Goal: Task Accomplishment & Management: Use online tool/utility

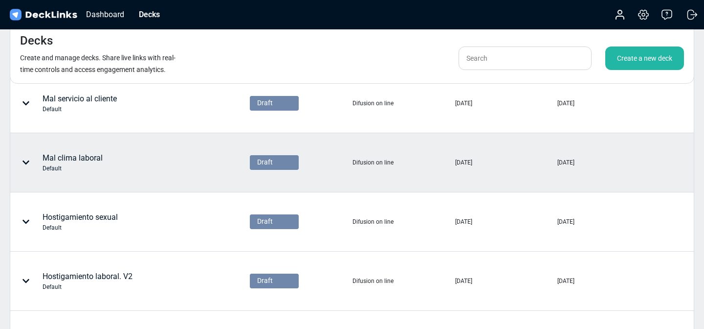
scroll to position [302, 0]
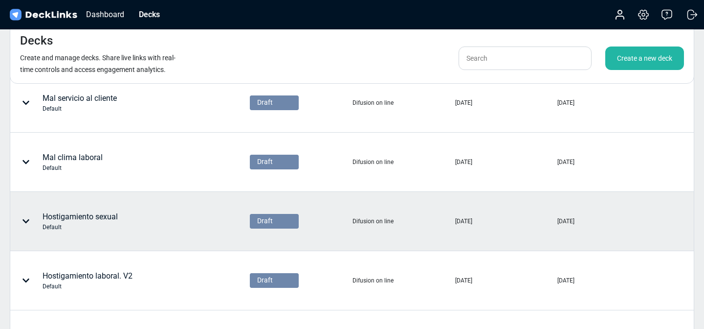
click at [142, 224] on div "Hostigamiento sexual Default" at bounding box center [100, 220] width 179 height 29
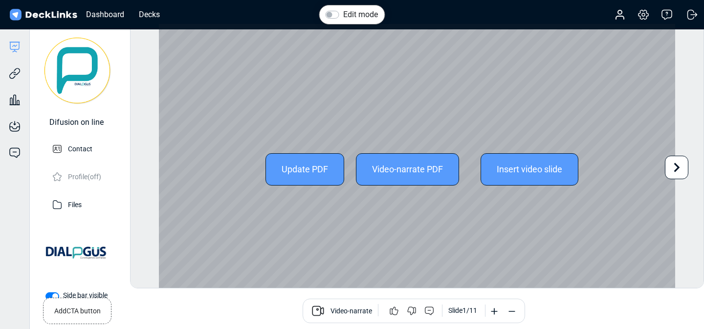
click at [437, 172] on div "Video-narrate PDF" at bounding box center [407, 169] width 103 height 32
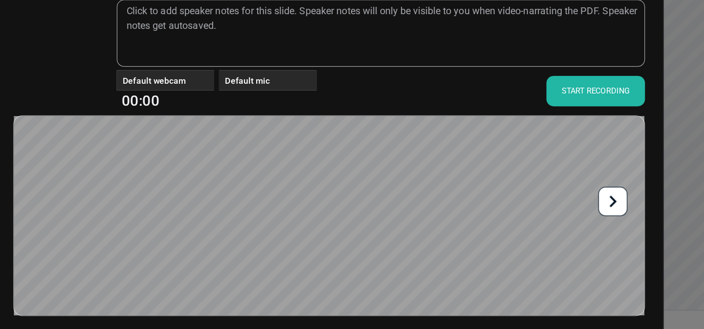
click at [559, 120] on div "START RECORDING" at bounding box center [566, 112] width 79 height 24
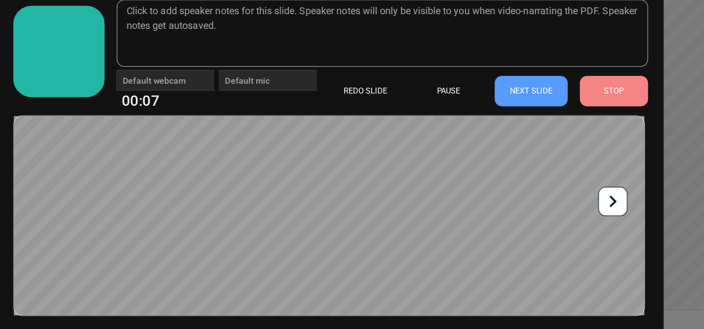
click at [577, 109] on div "STOP" at bounding box center [581, 112] width 55 height 24
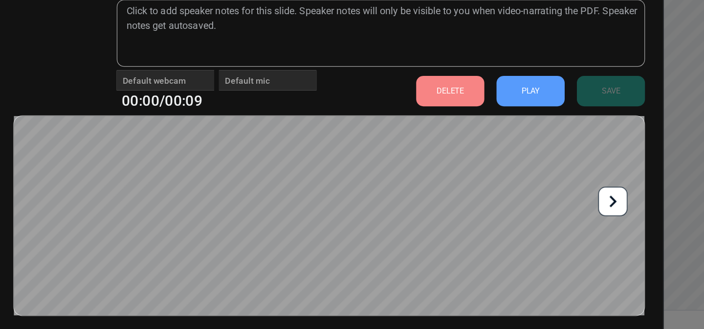
click at [447, 119] on div "DELETE" at bounding box center [449, 112] width 55 height 24
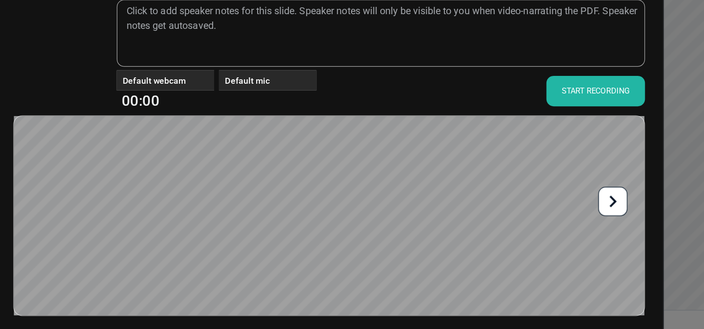
click at [567, 113] on div "START RECORDING" at bounding box center [566, 112] width 79 height 24
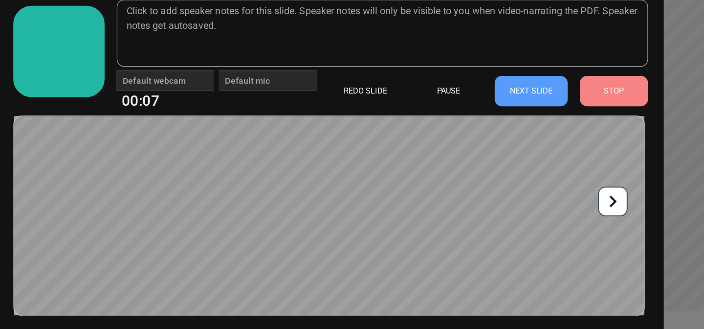
click at [570, 106] on div "STOP" at bounding box center [581, 112] width 55 height 24
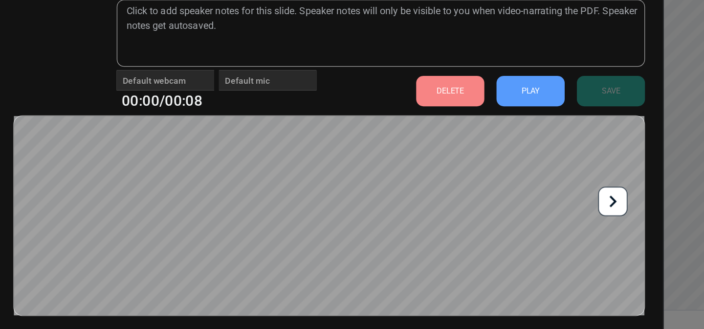
click at [514, 111] on div "PLAY" at bounding box center [514, 112] width 55 height 24
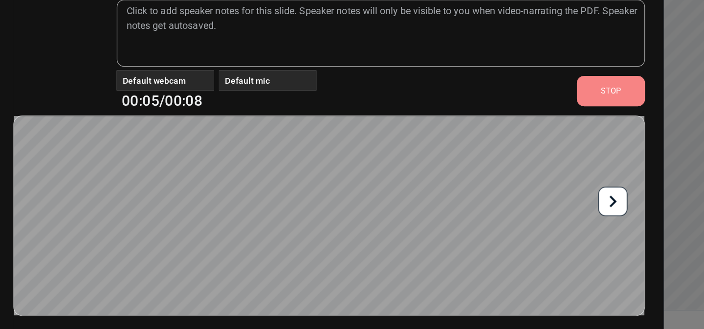
click at [589, 112] on div "STOP" at bounding box center [578, 112] width 55 height 24
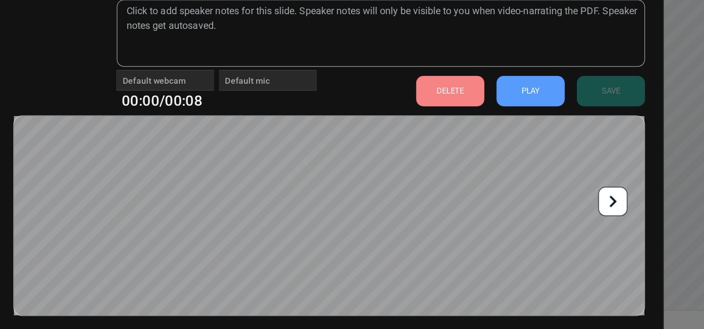
click at [457, 111] on div "DELETE" at bounding box center [449, 112] width 55 height 24
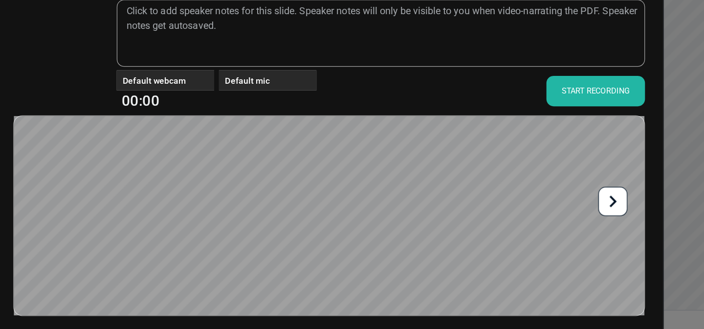
click at [559, 115] on div "START RECORDING" at bounding box center [566, 112] width 79 height 24
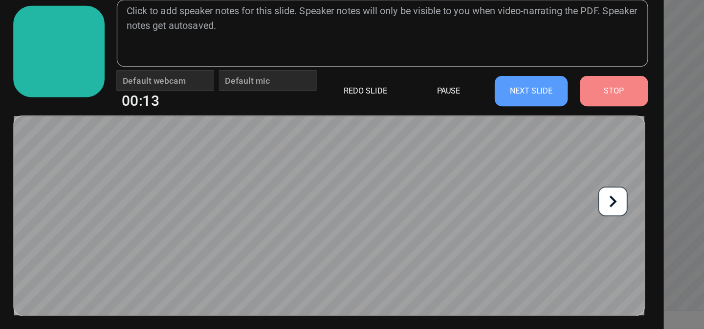
click at [444, 109] on div "PAUSE" at bounding box center [448, 112] width 55 height 24
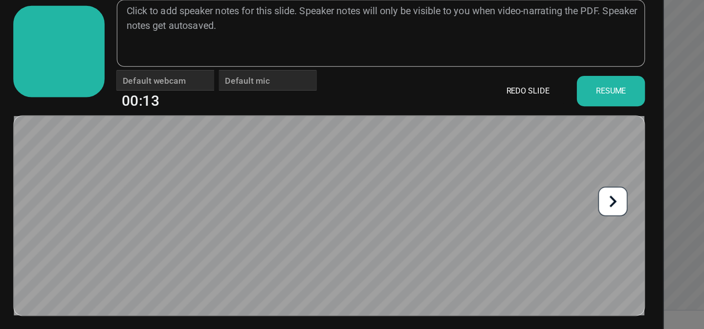
click at [520, 113] on div "REDO SLIDE" at bounding box center [511, 112] width 59 height 24
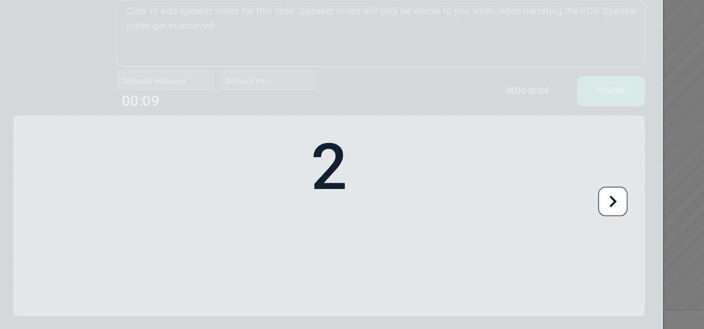
click at [582, 112] on div "2" at bounding box center [352, 173] width 537 height 346
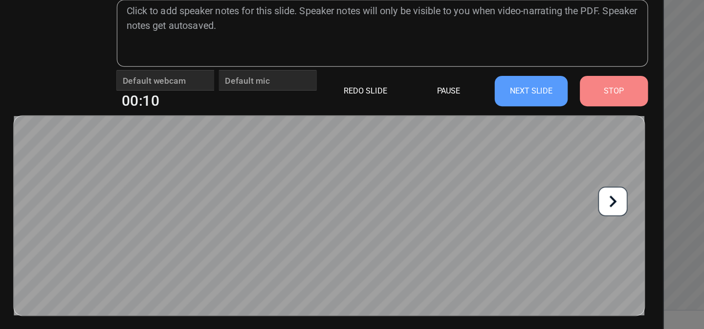
click at [577, 118] on div "STOP" at bounding box center [581, 112] width 55 height 24
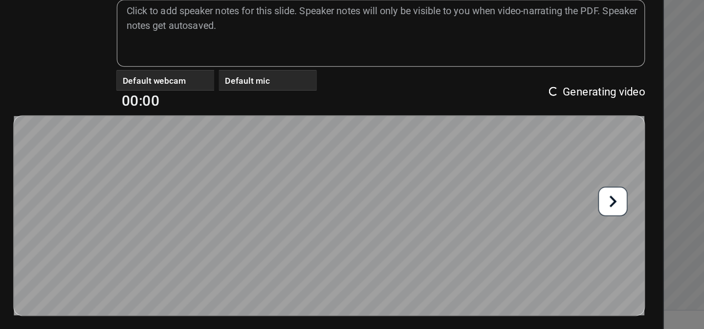
click at [585, 202] on icon at bounding box center [580, 200] width 19 height 19
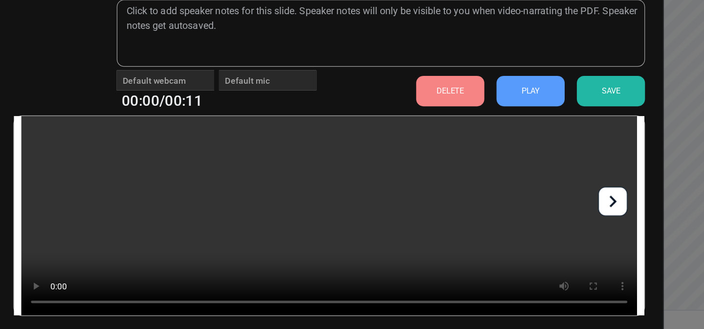
click at [455, 112] on div "DELETE" at bounding box center [449, 112] width 55 height 24
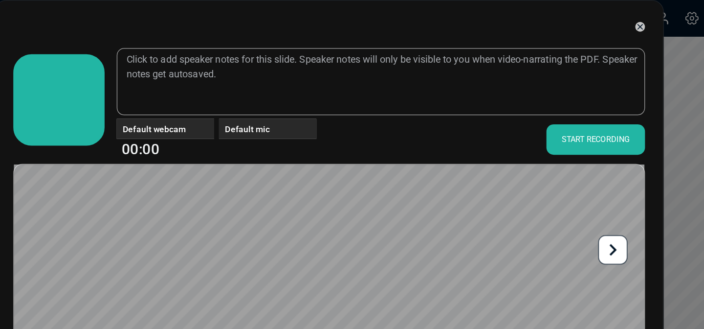
click at [602, 21] on icon at bounding box center [602, 22] width 8 height 8
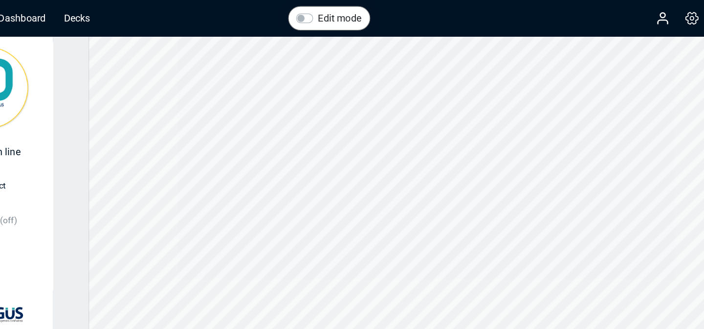
scroll to position [27, 0]
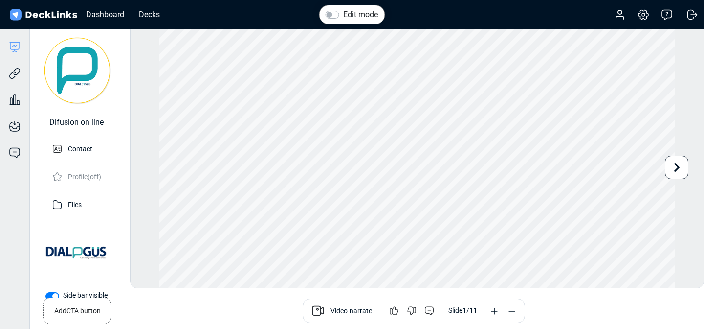
click at [673, 173] on icon at bounding box center [677, 167] width 19 height 19
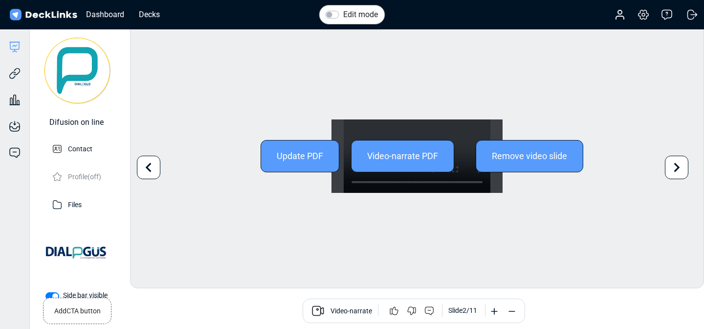
click at [391, 168] on div "Video-narrate PDF" at bounding box center [402, 156] width 103 height 32
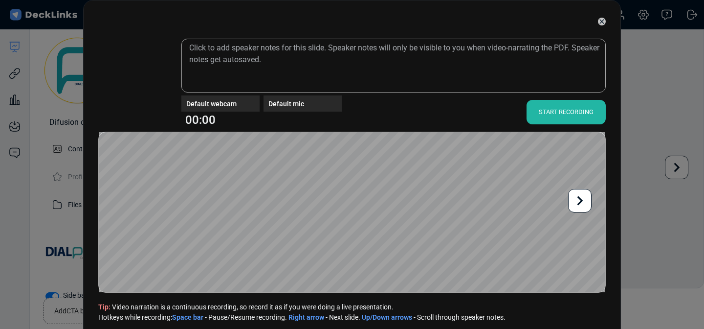
click at [602, 24] on icon at bounding box center [602, 22] width 8 height 8
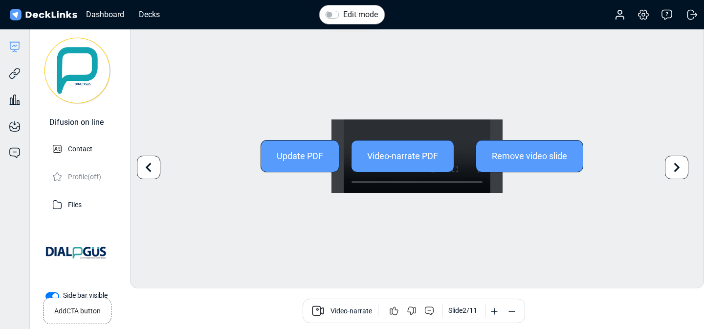
click at [534, 168] on div "Remove video slide" at bounding box center [530, 156] width 108 height 32
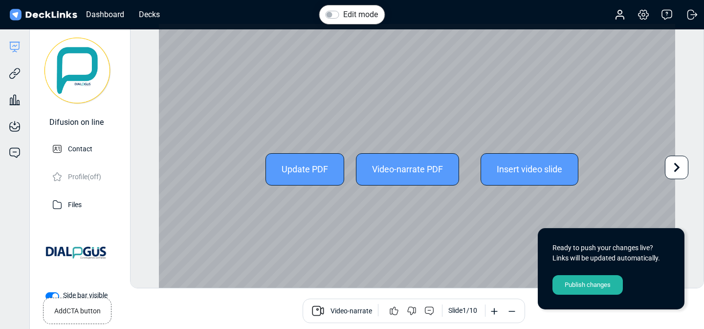
click at [675, 173] on icon at bounding box center [677, 167] width 19 height 19
click at [151, 167] on icon at bounding box center [148, 167] width 19 height 19
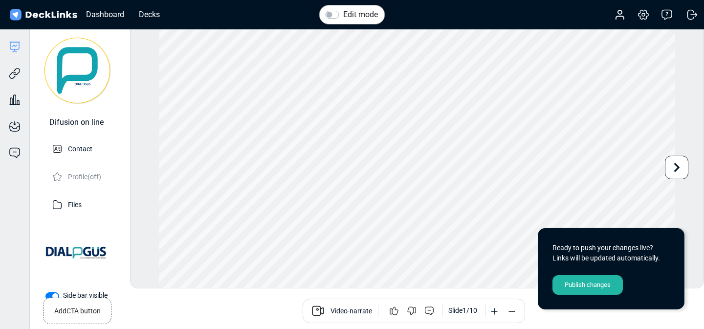
click at [590, 285] on div "Publish changes" at bounding box center [588, 285] width 70 height 20
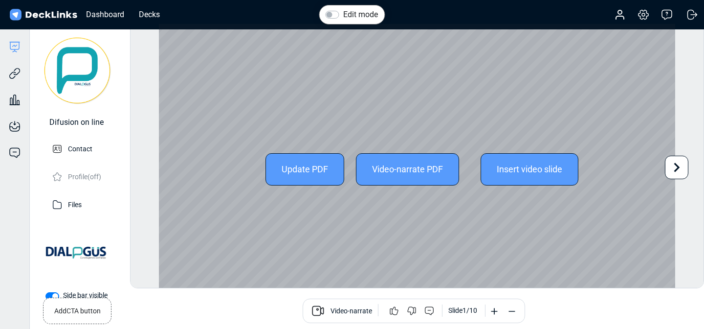
click at [407, 169] on div "Video-narrate PDF" at bounding box center [407, 169] width 103 height 32
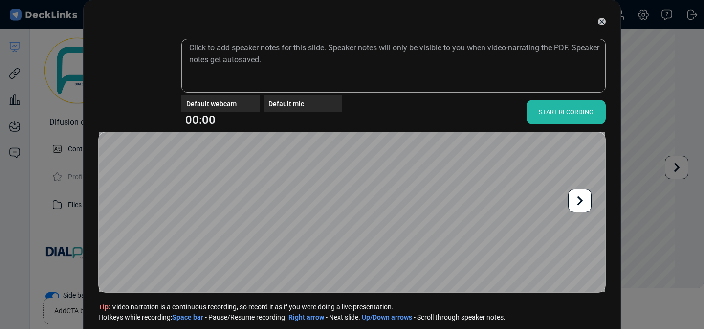
click at [575, 199] on icon at bounding box center [580, 200] width 19 height 19
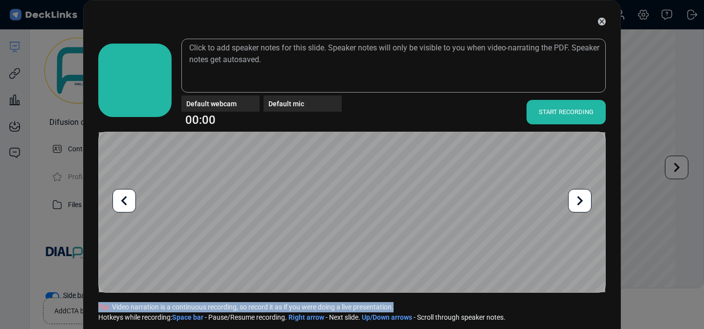
click at [575, 199] on icon at bounding box center [580, 200] width 19 height 19
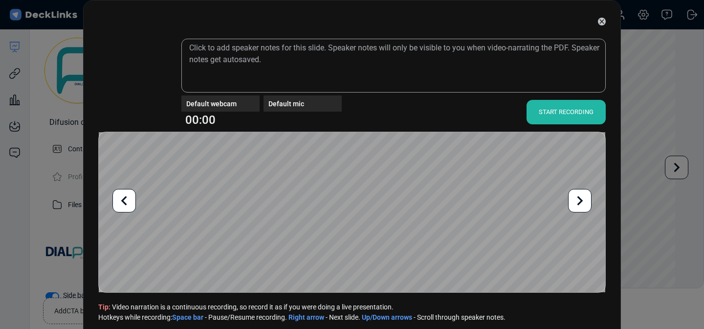
click at [115, 200] on icon at bounding box center [124, 200] width 19 height 19
click at [557, 111] on div "START RECORDING" at bounding box center [566, 112] width 79 height 24
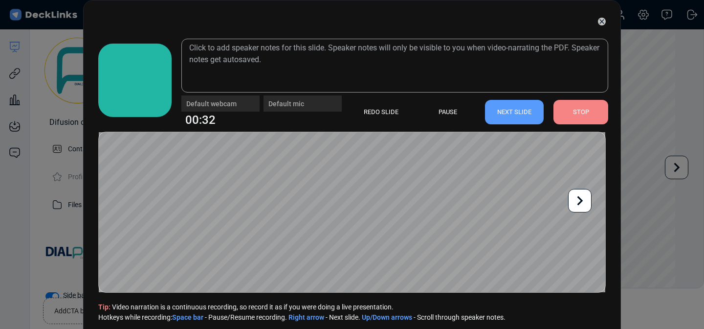
click at [582, 112] on div "STOP" at bounding box center [581, 112] width 55 height 24
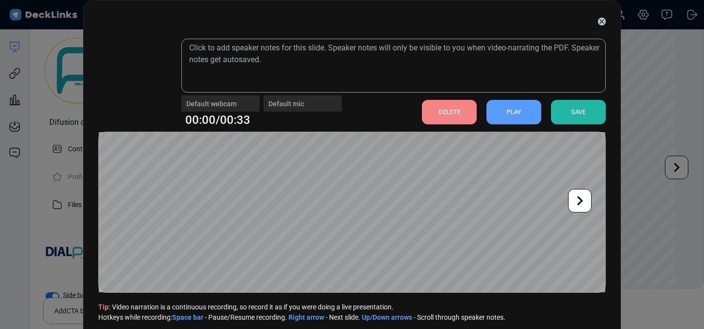
click at [474, 117] on div "DELETE" at bounding box center [449, 112] width 55 height 24
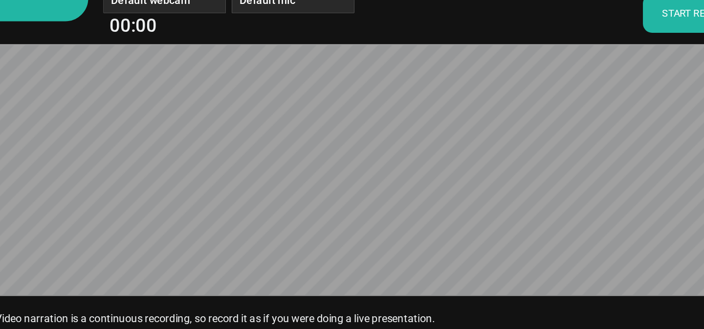
scroll to position [25, 0]
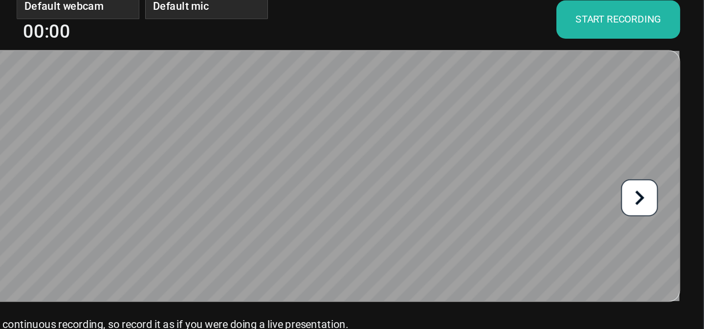
click at [567, 87] on div "START RECORDING" at bounding box center [566, 86] width 79 height 24
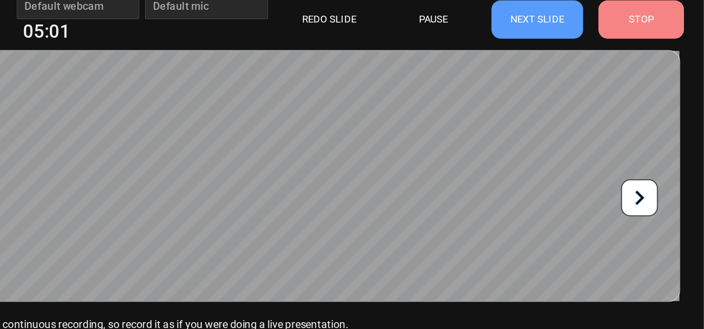
click at [585, 80] on div "STOP" at bounding box center [581, 86] width 55 height 24
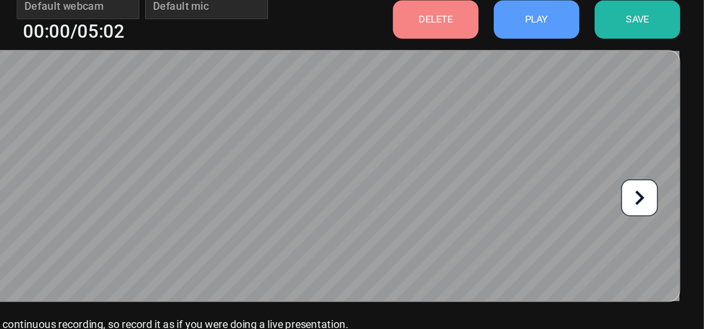
click at [585, 88] on div "SAVE" at bounding box center [578, 86] width 55 height 24
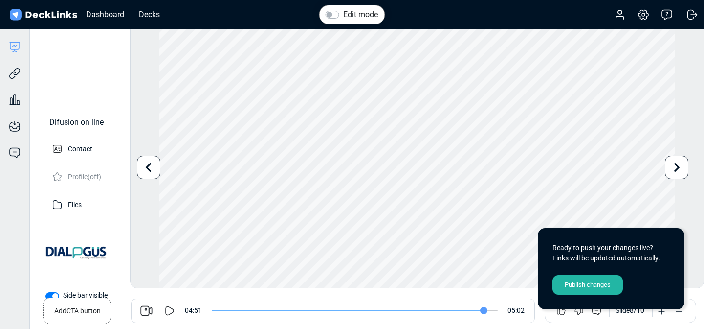
drag, startPoint x: 212, startPoint y: 308, endPoint x: 485, endPoint y: 309, distance: 272.4
click at [484, 310] on input "range" at bounding box center [355, 310] width 286 height 1
click at [173, 311] on icon at bounding box center [170, 310] width 9 height 9
drag, startPoint x: 215, startPoint y: 310, endPoint x: 326, endPoint y: 298, distance: 111.2
click at [326, 310] on input "range" at bounding box center [355, 310] width 286 height 1
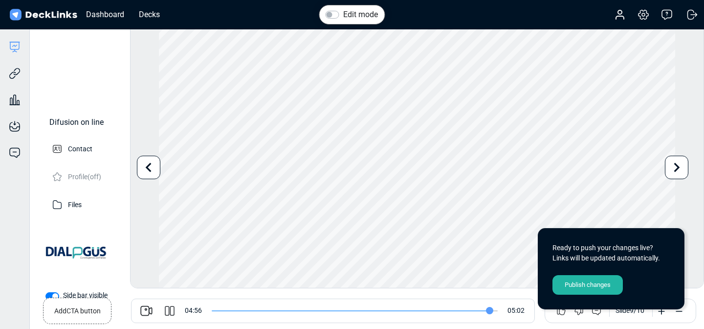
drag, startPoint x: 330, startPoint y: 309, endPoint x: 489, endPoint y: 304, distance: 159.0
click at [489, 310] on input "range" at bounding box center [355, 310] width 286 height 1
click at [478, 310] on input "range" at bounding box center [355, 310] width 286 height 1
type input "302"
click at [586, 285] on div "Publish changes" at bounding box center [588, 285] width 70 height 20
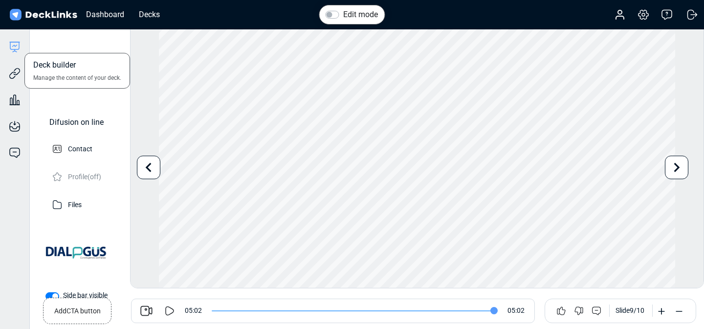
click at [17, 47] on icon at bounding box center [15, 47] width 12 height 12
click at [17, 46] on icon at bounding box center [15, 47] width 12 height 12
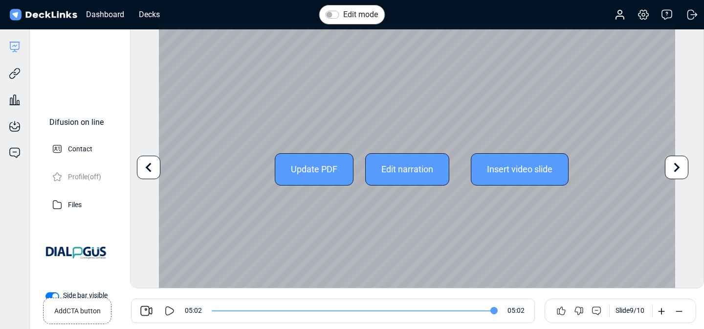
scroll to position [27, 0]
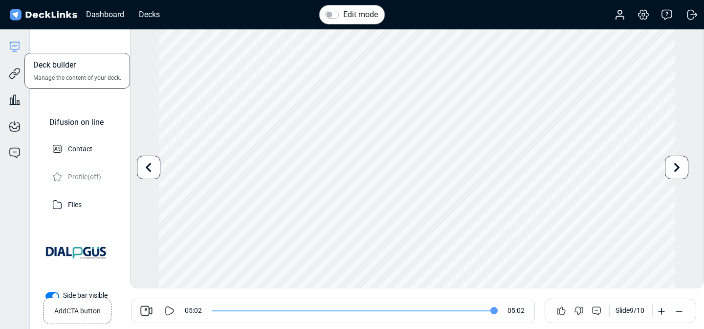
click at [15, 50] on icon at bounding box center [15, 47] width 12 height 12
click at [151, 14] on div "Decks" at bounding box center [149, 14] width 31 height 12
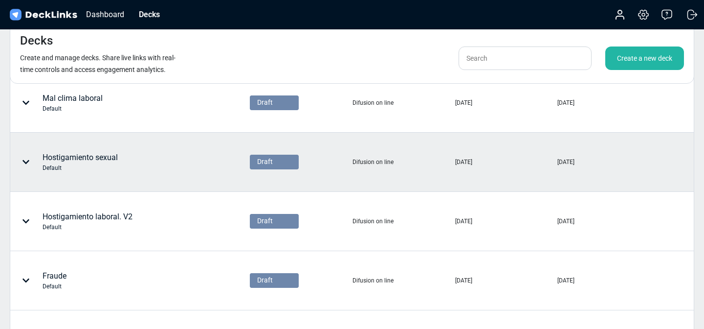
scroll to position [356, 0]
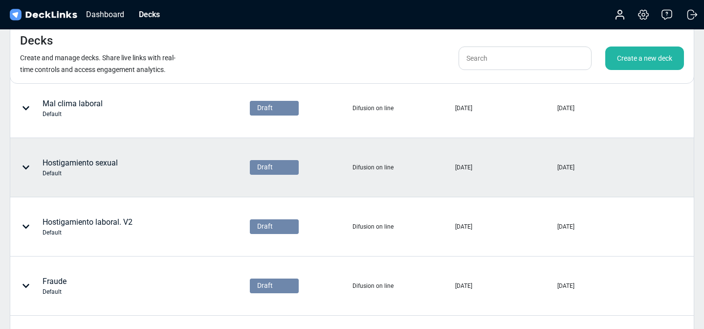
click at [144, 182] on div "Hostigamiento sexual Default" at bounding box center [130, 167] width 238 height 58
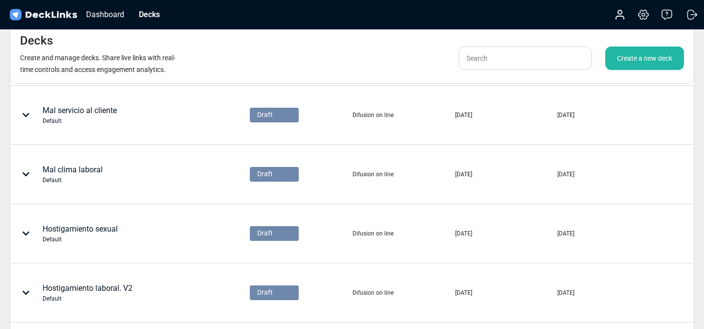
scroll to position [291, 0]
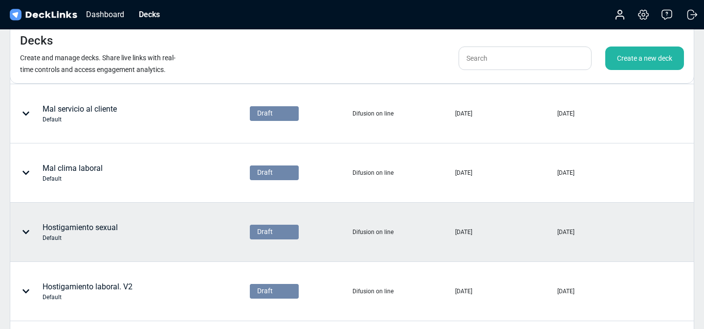
click at [28, 233] on icon at bounding box center [26, 232] width 8 height 8
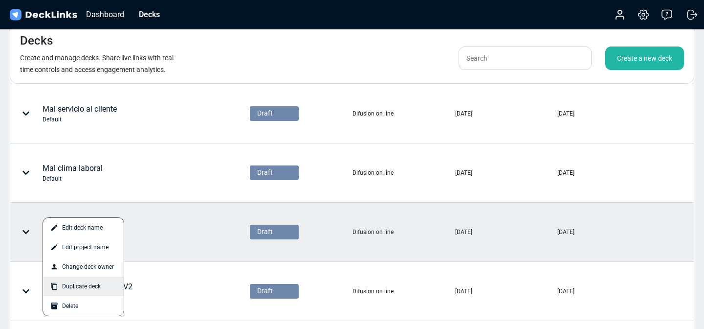
click at [95, 286] on div "Duplicate deck" at bounding box center [83, 286] width 81 height 20
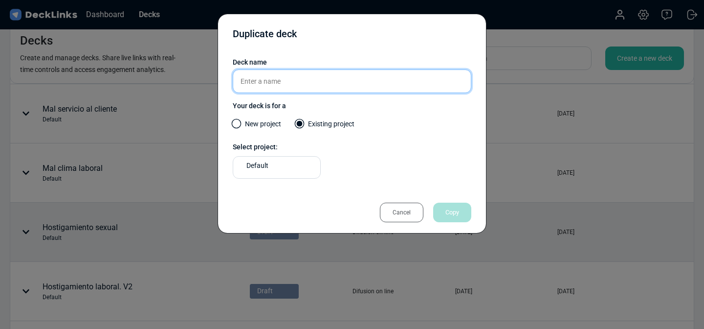
click at [300, 81] on input "text" at bounding box center [352, 80] width 239 height 23
type input "Hostigamiento Sexual VF"
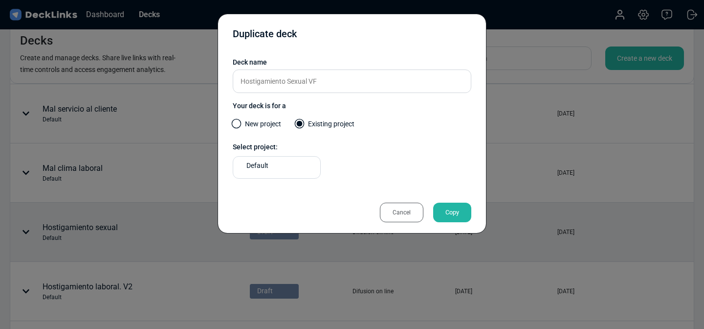
click at [263, 121] on label "New project" at bounding box center [257, 126] width 48 height 15
click at [0, 0] on input "New project" at bounding box center [0, 0] width 0 height 0
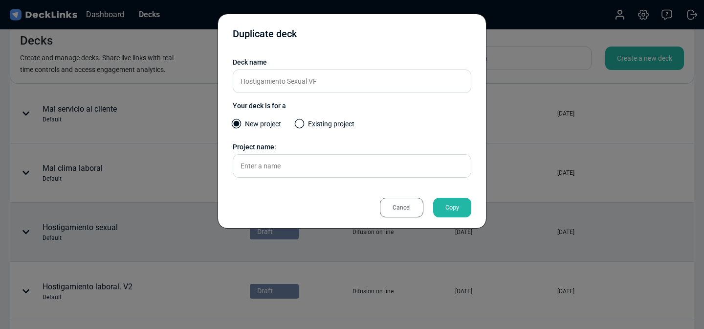
click at [451, 205] on div "Copy" at bounding box center [452, 208] width 38 height 20
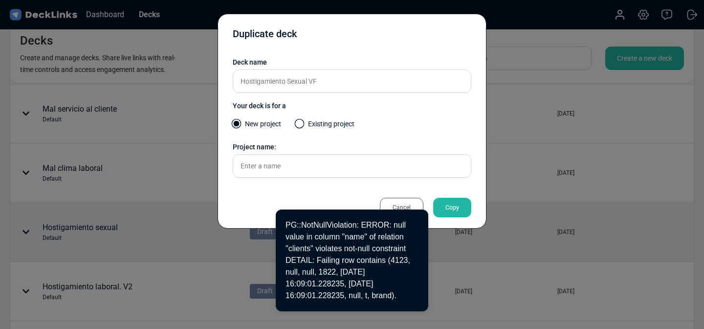
click at [459, 208] on div "Copy" at bounding box center [452, 208] width 38 height 20
click at [406, 202] on div "Cancel" at bounding box center [402, 208] width 44 height 20
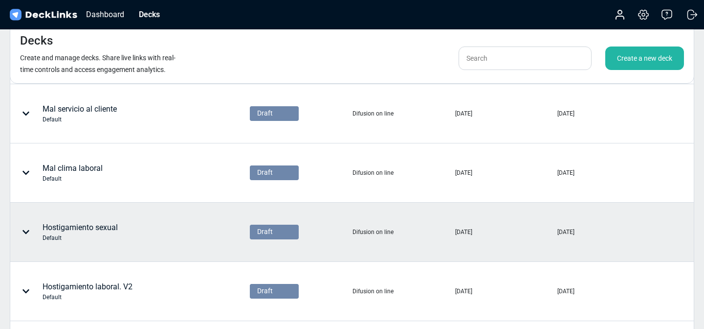
click at [24, 232] on icon at bounding box center [26, 232] width 8 height 8
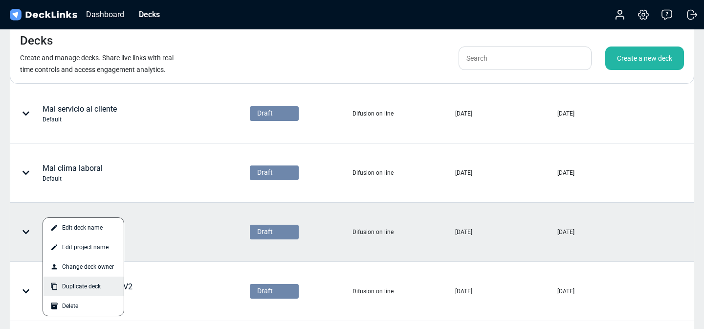
click at [92, 290] on div "Duplicate deck" at bounding box center [83, 286] width 81 height 20
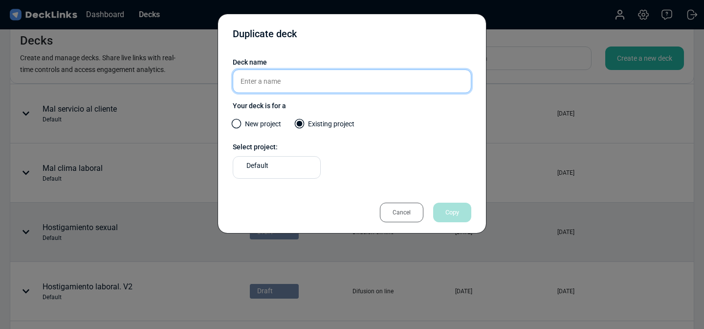
click at [316, 82] on input "text" at bounding box center [352, 80] width 239 height 23
type input "Hostigamiento Sexual"
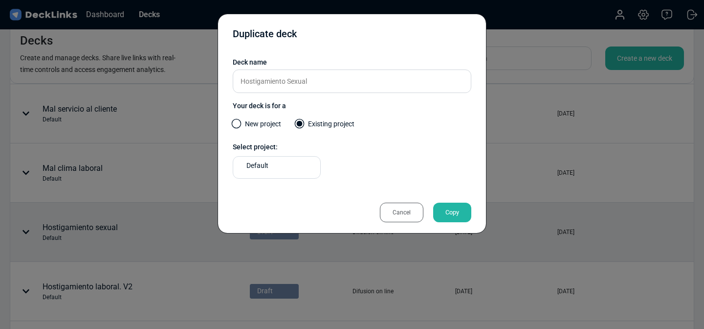
click at [460, 211] on div "Copy" at bounding box center [452, 212] width 38 height 20
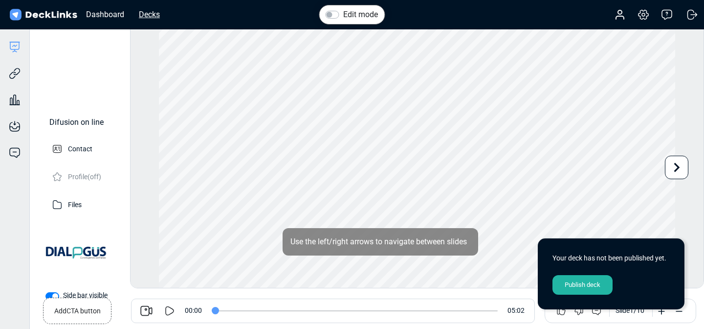
click at [156, 12] on div "Decks" at bounding box center [149, 14] width 31 height 12
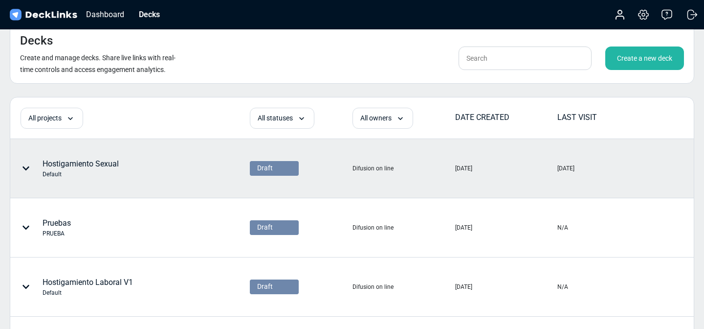
click at [119, 175] on div "Hostigamiento Sexual Default" at bounding box center [100, 168] width 179 height 29
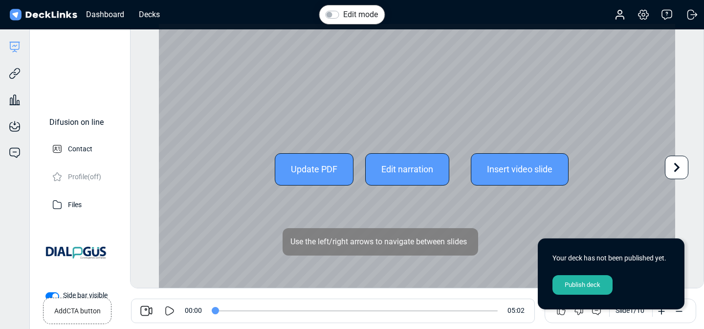
click at [420, 172] on div "Edit narration" at bounding box center [407, 169] width 84 height 32
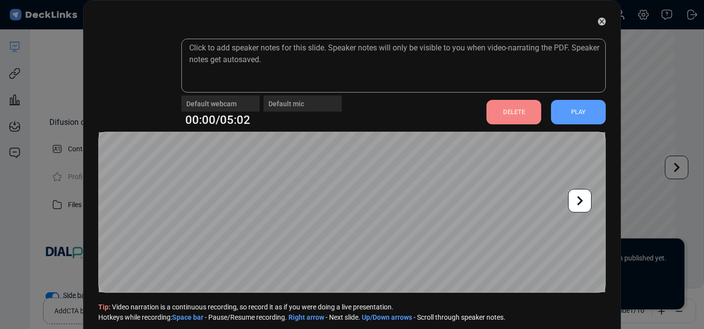
click at [490, 116] on div "DELETE" at bounding box center [514, 112] width 55 height 24
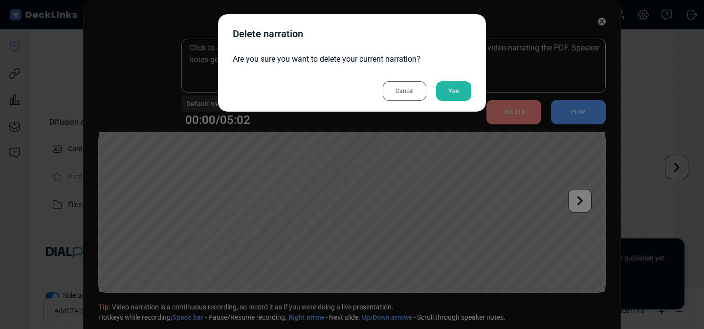
click at [451, 96] on div "Yes" at bounding box center [453, 91] width 35 height 20
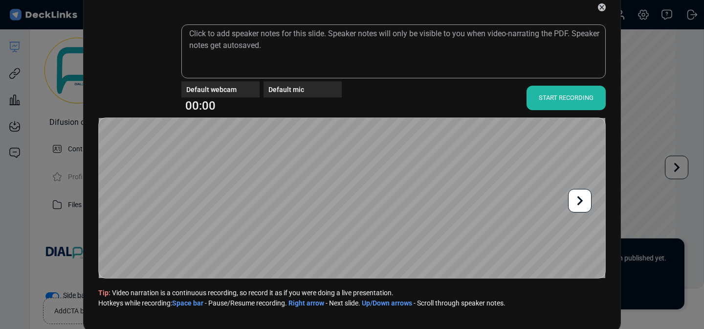
scroll to position [32, 0]
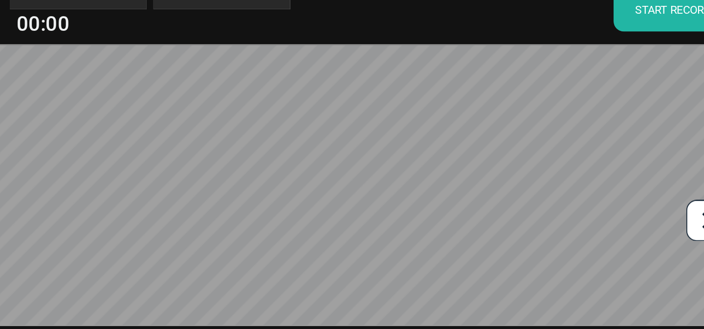
click at [547, 83] on div "START RECORDING" at bounding box center [566, 80] width 79 height 24
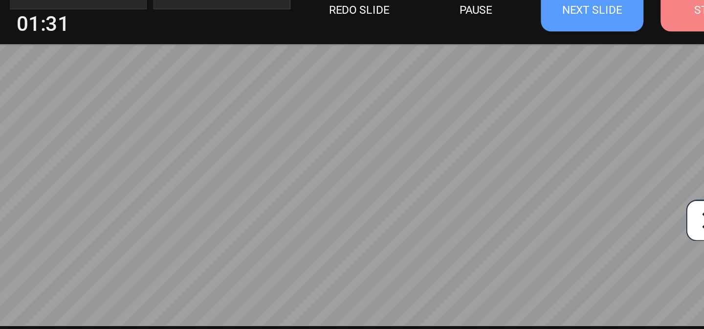
click at [576, 86] on div "STOP" at bounding box center [581, 80] width 55 height 24
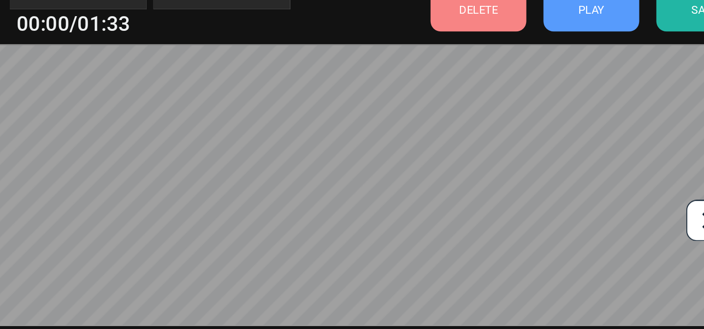
click at [468, 80] on div "DELETE" at bounding box center [449, 80] width 55 height 24
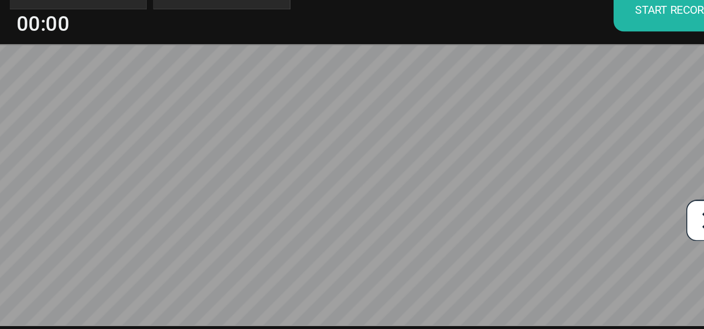
click at [557, 87] on div "START RECORDING" at bounding box center [566, 80] width 79 height 24
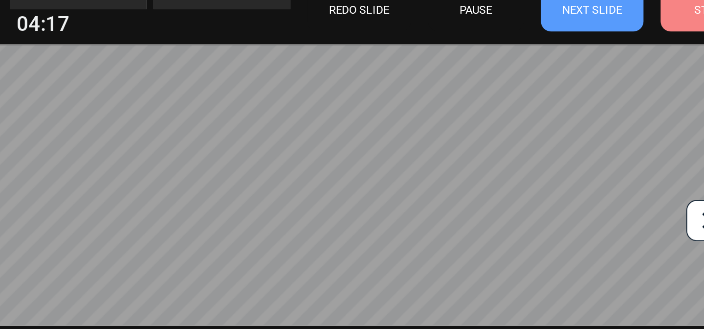
click at [557, 87] on div "STOP" at bounding box center [581, 80] width 55 height 24
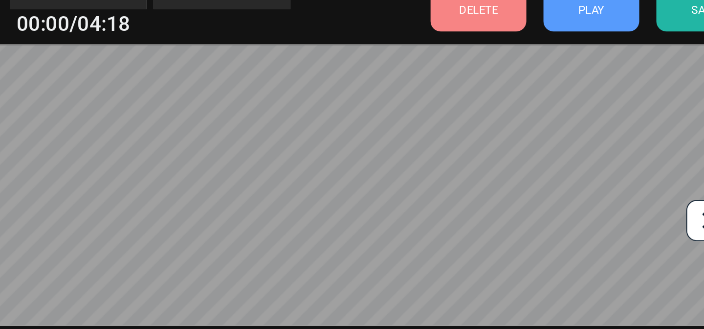
click at [561, 86] on div "SAVE" at bounding box center [578, 80] width 55 height 24
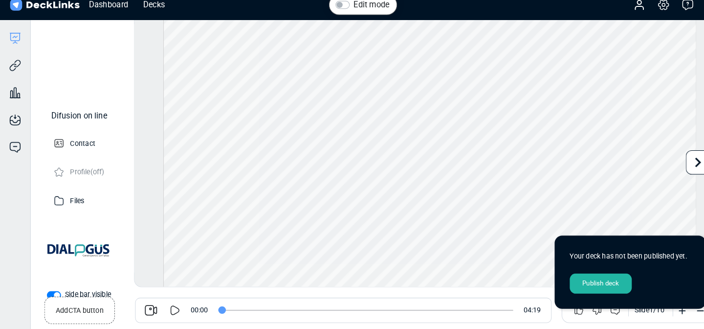
scroll to position [0, 0]
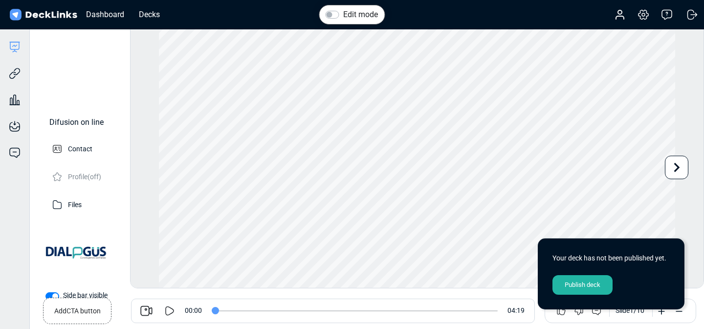
click at [583, 285] on div "Publish deck" at bounding box center [583, 285] width 60 height 20
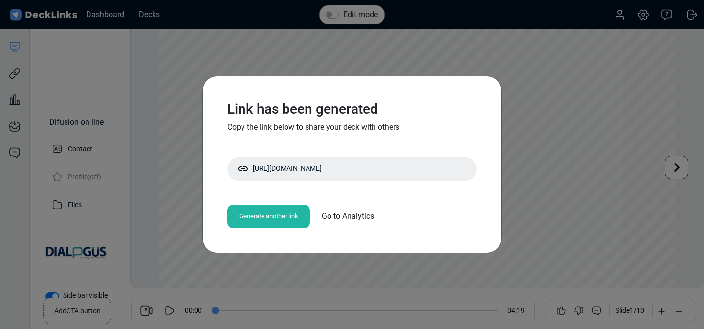
click at [568, 192] on div "Link has been generated Copy the link below to share your deck with others [URL…" at bounding box center [352, 164] width 704 height 329
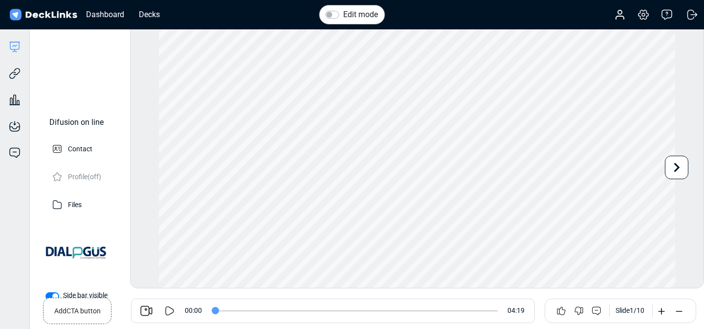
click at [166, 311] on icon at bounding box center [170, 310] width 9 height 9
drag, startPoint x: 228, startPoint y: 308, endPoint x: 337, endPoint y: 310, distance: 109.1
click at [338, 311] on input "range" at bounding box center [355, 310] width 286 height 1
drag, startPoint x: 345, startPoint y: 307, endPoint x: 489, endPoint y: 299, distance: 144.0
click at [489, 310] on input "range" at bounding box center [355, 310] width 286 height 1
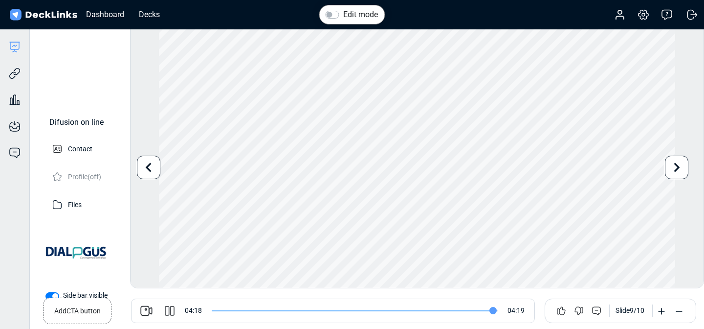
click at [173, 312] on icon at bounding box center [170, 311] width 12 height 12
type input "258"
